Goal: Information Seeking & Learning: Learn about a topic

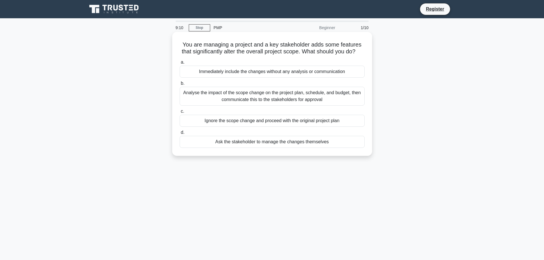
click at [211, 102] on div "Analyse the impact of the scope change on the project plan, schedule, and budge…" at bounding box center [272, 96] width 185 height 19
click at [180, 85] on input "b. Analyse the impact of the scope change on the project plan, schedule, and bu…" at bounding box center [180, 84] width 0 height 4
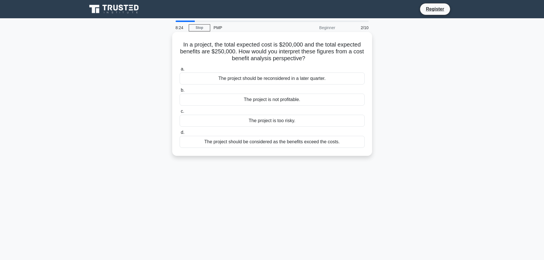
click at [235, 144] on div "The project should be considered as the benefits exceed the costs." at bounding box center [272, 142] width 185 height 12
click at [180, 135] on input "d. The project should be considered as the benefits exceed the costs." at bounding box center [180, 133] width 0 height 4
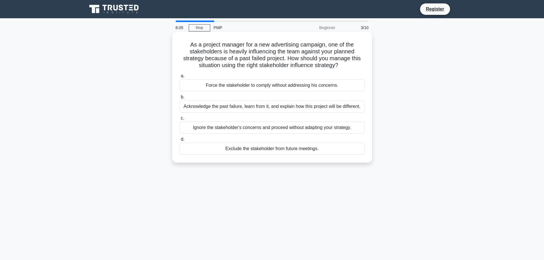
click at [286, 106] on div "Acknowledge the past failure, learn from it, and explain how this project will …" at bounding box center [272, 107] width 185 height 12
click at [180, 99] on input "b. Acknowledge the past failure, learn from it, and explain how this project wi…" at bounding box center [180, 97] width 0 height 4
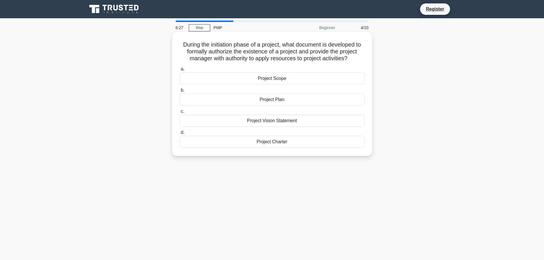
click at [281, 100] on div "Project Plan" at bounding box center [272, 100] width 185 height 12
click at [180, 92] on input "b. Project Plan" at bounding box center [180, 91] width 0 height 4
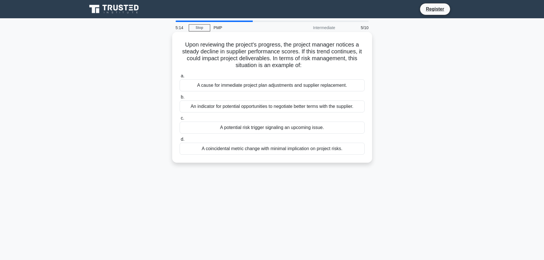
click at [294, 87] on div "A cause for immediate project plan adjustments and supplier replacement." at bounding box center [272, 85] width 185 height 12
click at [180, 78] on input "a. A cause for immediate project plan adjustments and supplier replacement." at bounding box center [180, 76] width 0 height 4
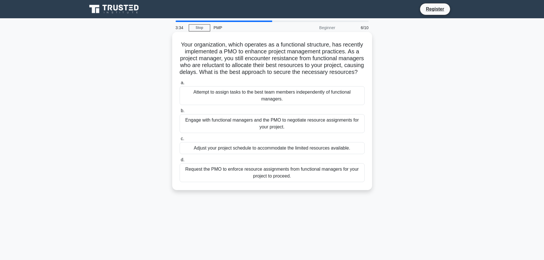
click at [294, 131] on div "Engage with functional managers and the PMO to negotiate resource assignments f…" at bounding box center [272, 123] width 185 height 19
click at [180, 113] on input "b. Engage with functional managers and the PMO to negotiate resource assignment…" at bounding box center [180, 111] width 0 height 4
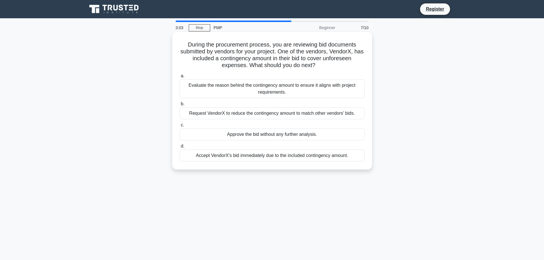
click at [252, 89] on div "Evaluate the reason behind the contingency amount to ensure it aligns with proj…" at bounding box center [272, 88] width 185 height 19
click at [180, 78] on input "a. Evaluate the reason behind the contingency amount to ensure it aligns with p…" at bounding box center [180, 76] width 0 height 4
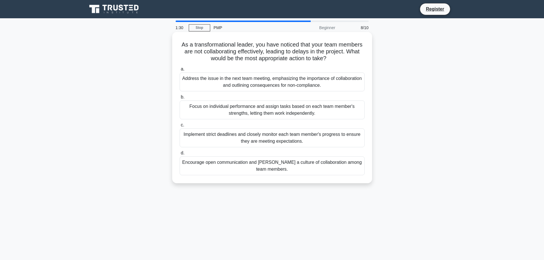
click at [291, 168] on div "Encourage open communication and foster a culture of collaboration among team m…" at bounding box center [272, 166] width 185 height 19
click at [180, 155] on input "d. Encourage open communication and foster a culture of collaboration among tea…" at bounding box center [180, 153] width 0 height 4
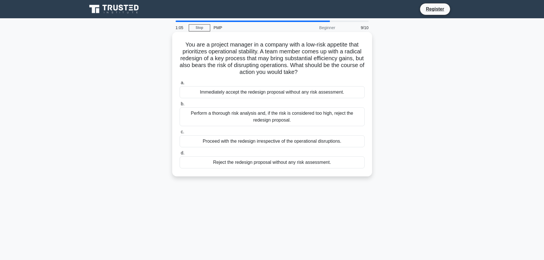
click at [242, 115] on div "Perform a thorough risk analysis and, if the risk is considered too high, rejec…" at bounding box center [272, 116] width 185 height 19
click at [180, 106] on input "b. Perform a thorough risk analysis and, if the risk is considered too high, re…" at bounding box center [180, 104] width 0 height 4
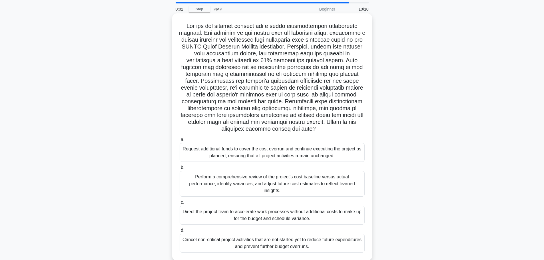
scroll to position [29, 0]
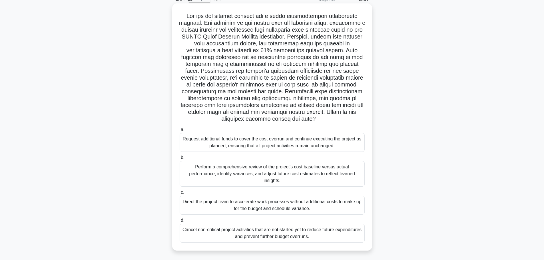
click at [212, 173] on div "Perform a comprehensive review of the project's cost baseline versus actual per…" at bounding box center [272, 174] width 185 height 26
click at [180, 160] on input "b. Perform a comprehensive review of the project's cost baseline versus actual …" at bounding box center [180, 158] width 0 height 4
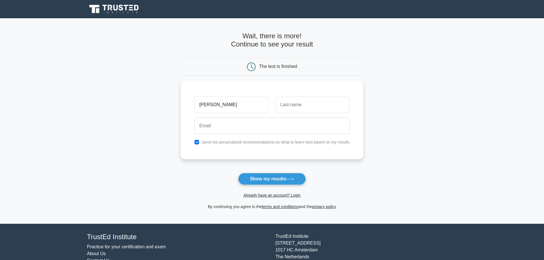
type input "[PERSON_NAME]"
type input "SHAIKH"
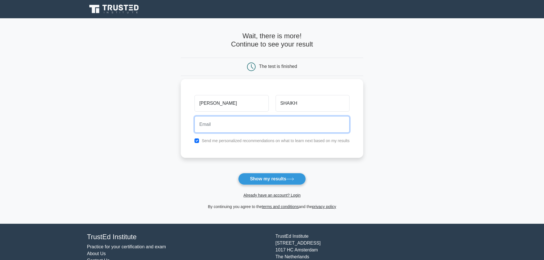
click at [221, 126] on input "email" at bounding box center [272, 124] width 155 height 17
type input "[PERSON_NAME][EMAIL_ADDRESS][DOMAIN_NAME]"
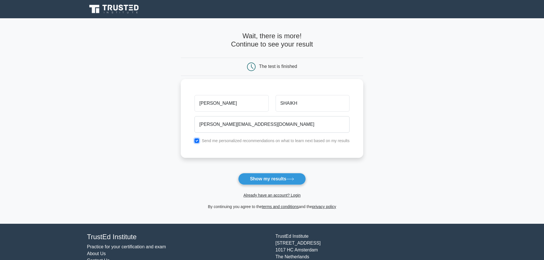
click at [197, 141] on input "checkbox" at bounding box center [197, 141] width 5 height 5
checkbox input "false"
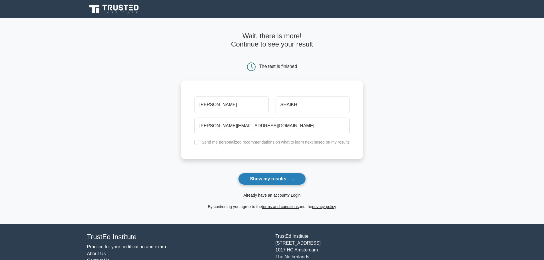
click at [252, 177] on button "Show my results" at bounding box center [271, 179] width 67 height 12
